Goal: Information Seeking & Learning: Find specific fact

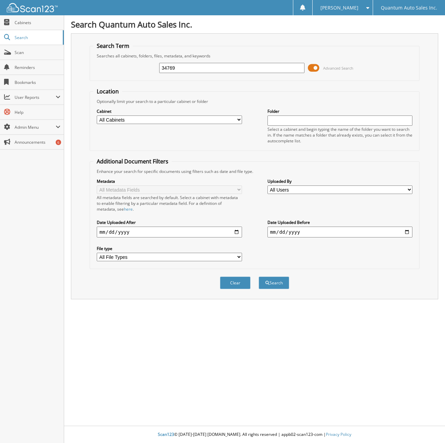
type input "34769"
click at [259, 277] on button "Search" at bounding box center [274, 283] width 31 height 13
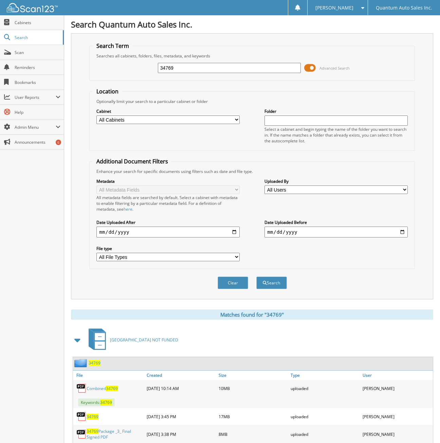
scroll to position [21, 0]
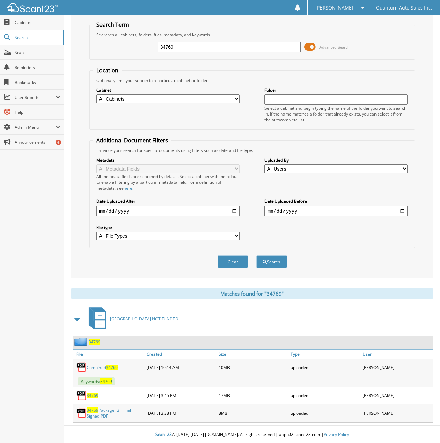
click at [94, 342] on span "34769" at bounding box center [95, 342] width 12 height 6
